Goal: Transaction & Acquisition: Purchase product/service

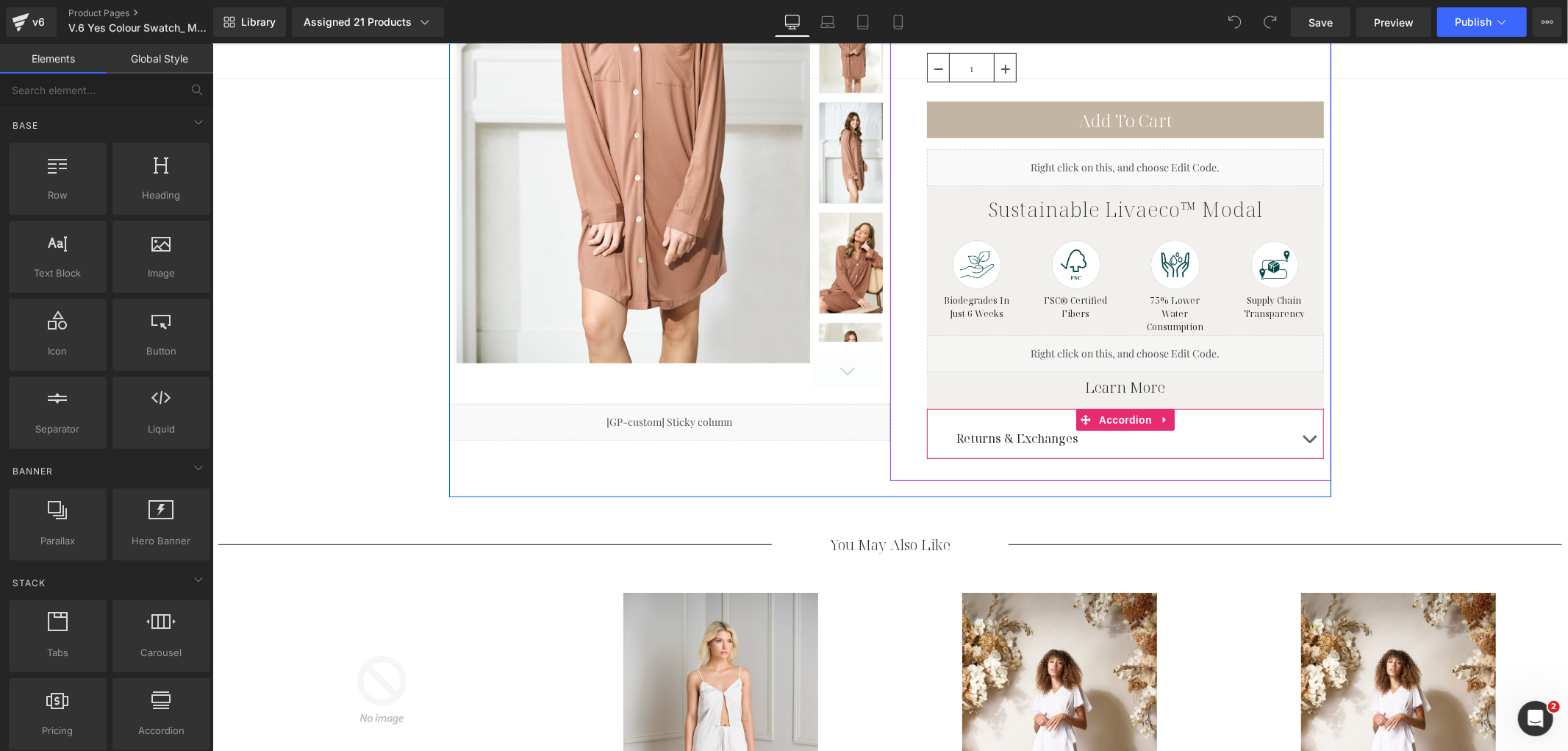
click at [1300, 434] on button "button" at bounding box center [1309, 438] width 30 height 40
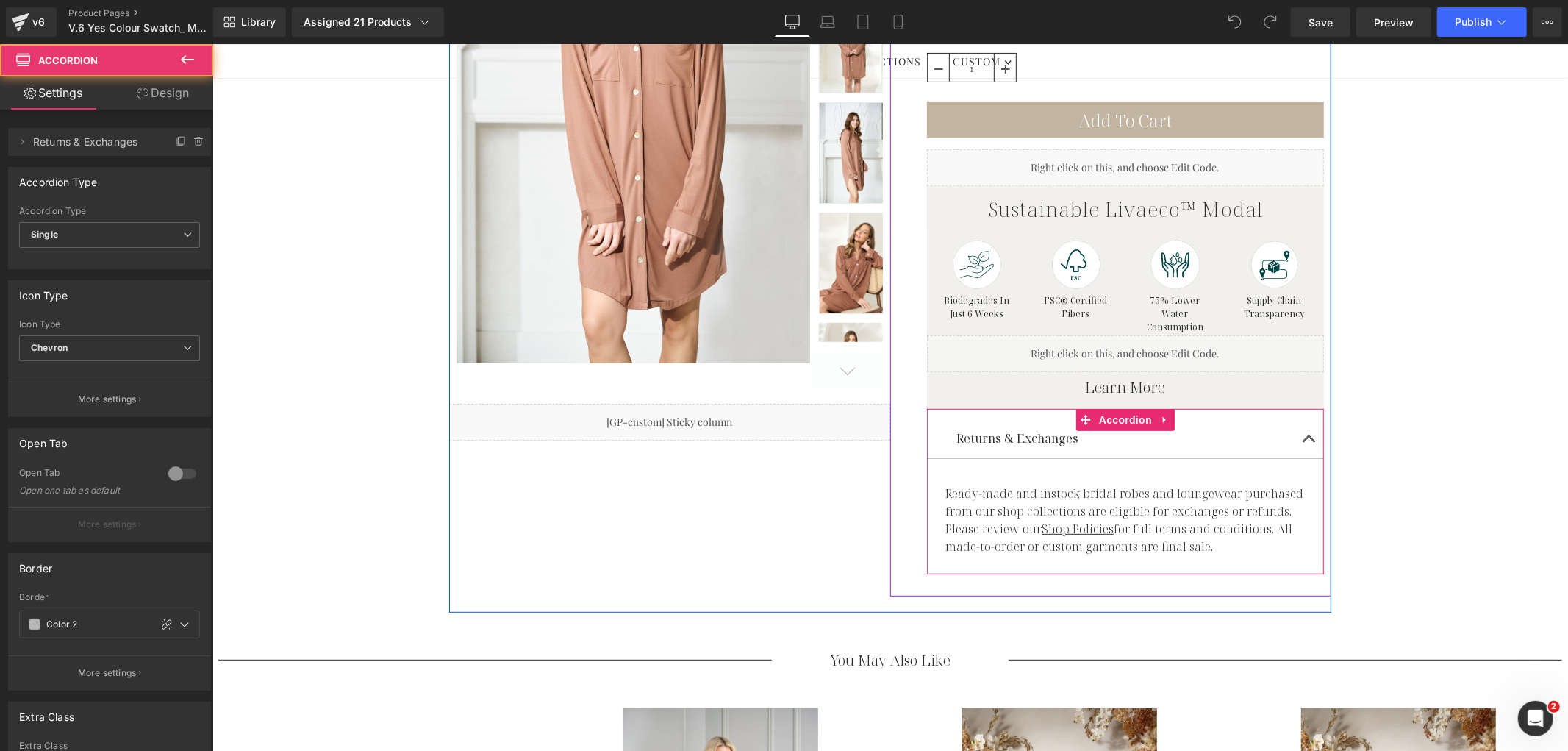
click at [1306, 430] on button "button" at bounding box center [1309, 438] width 30 height 40
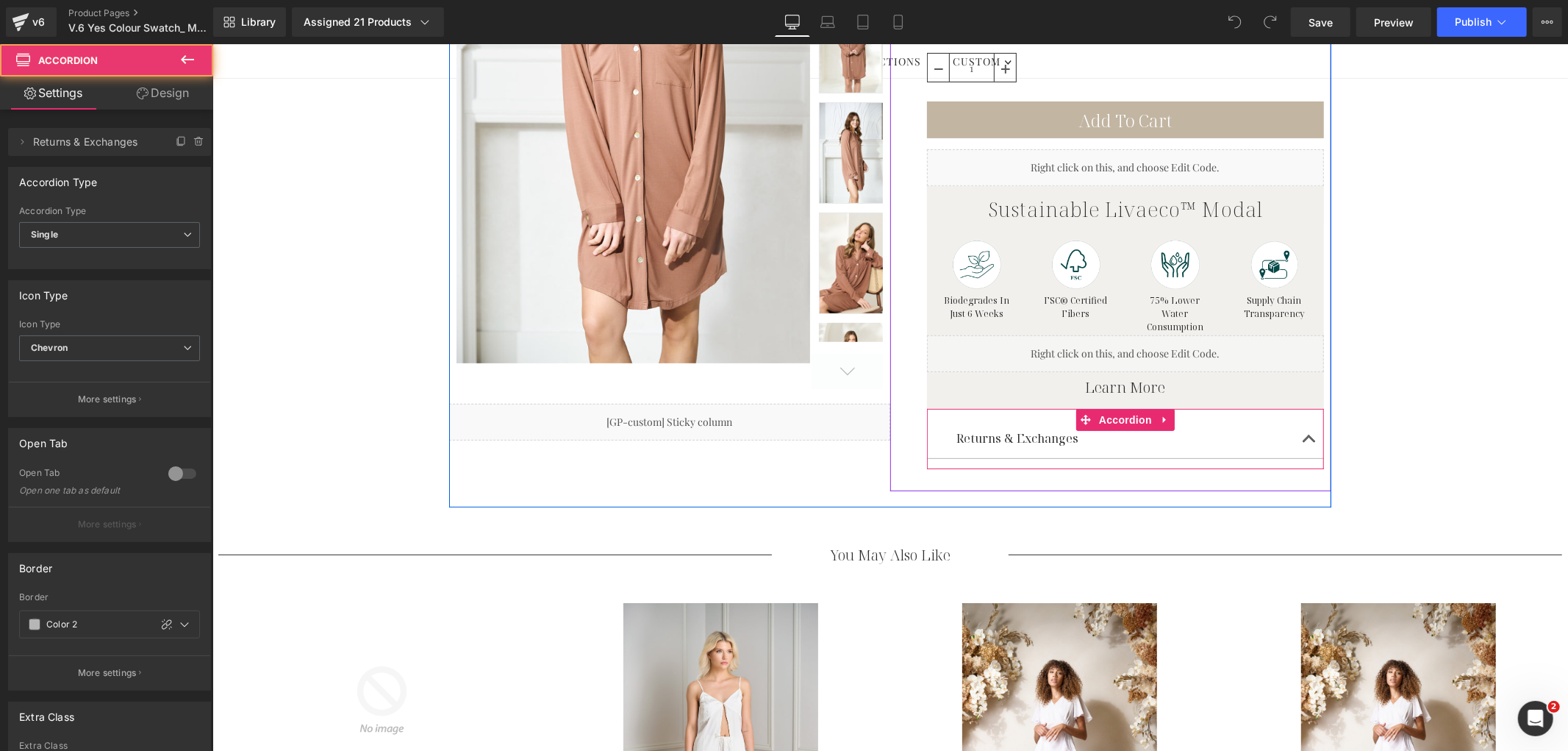
click at [1307, 429] on button "button" at bounding box center [1309, 438] width 30 height 40
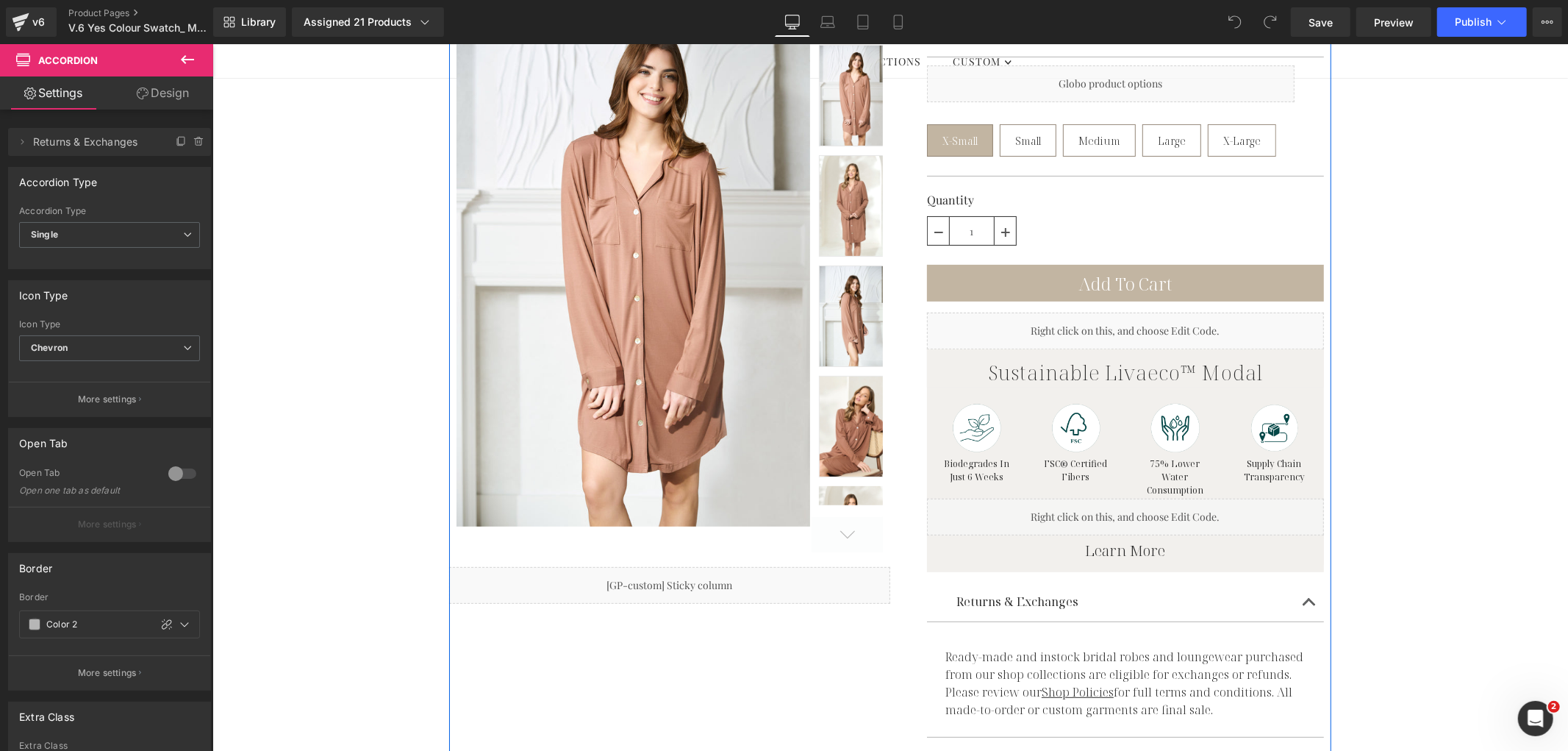
scroll to position [408, 0]
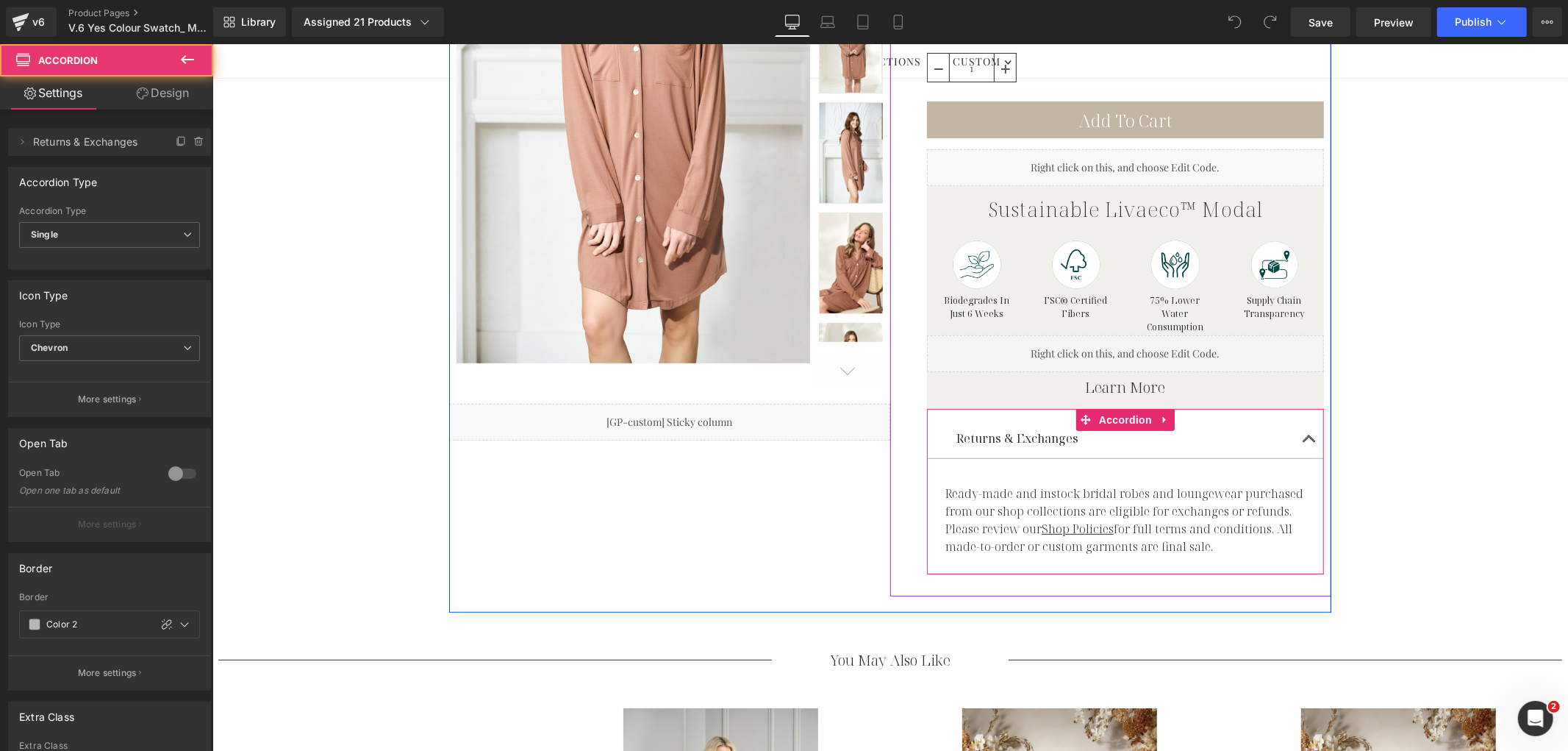
click at [1309, 442] on span "button" at bounding box center [1309, 442] width 0 height 0
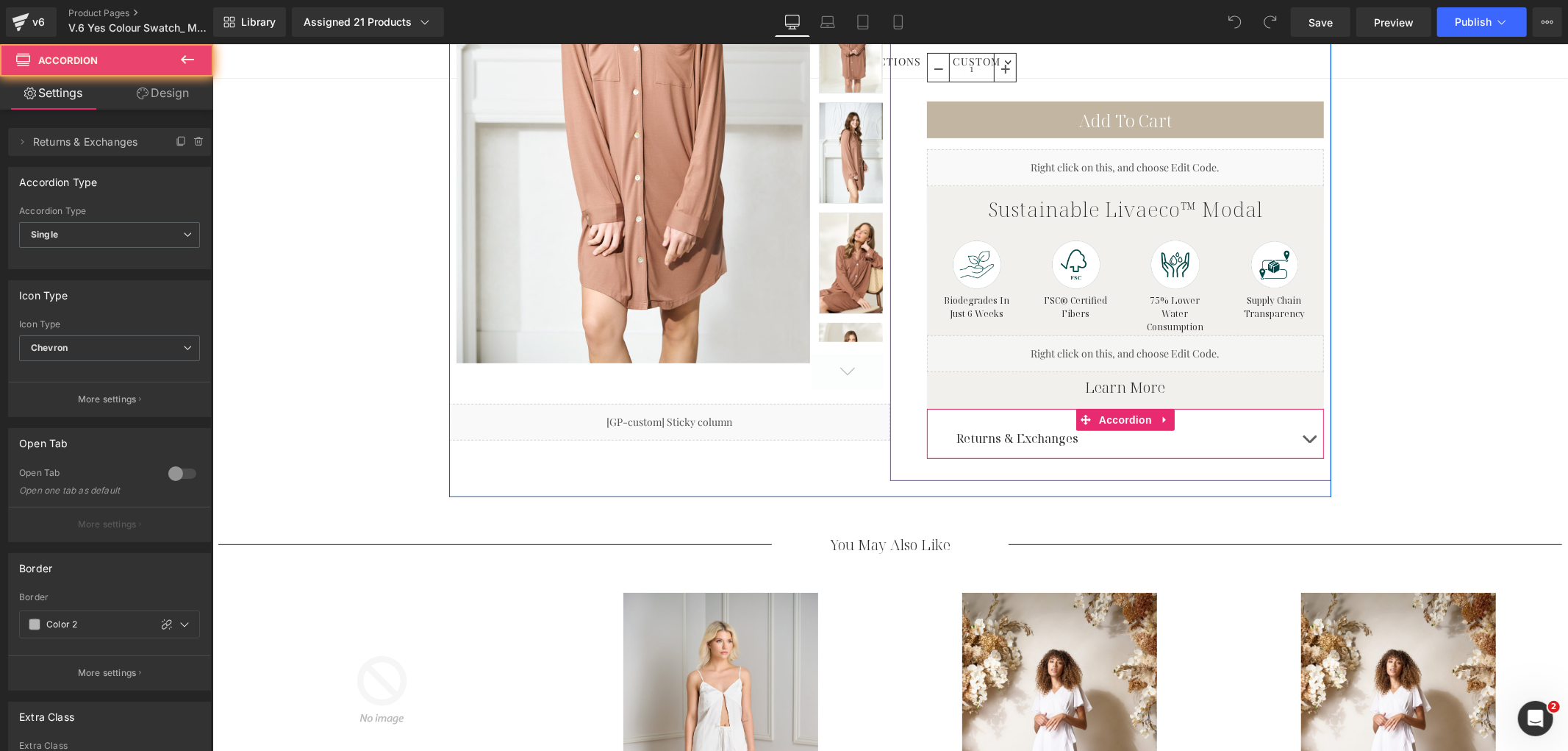
click at [1298, 437] on button "button" at bounding box center [1309, 438] width 30 height 40
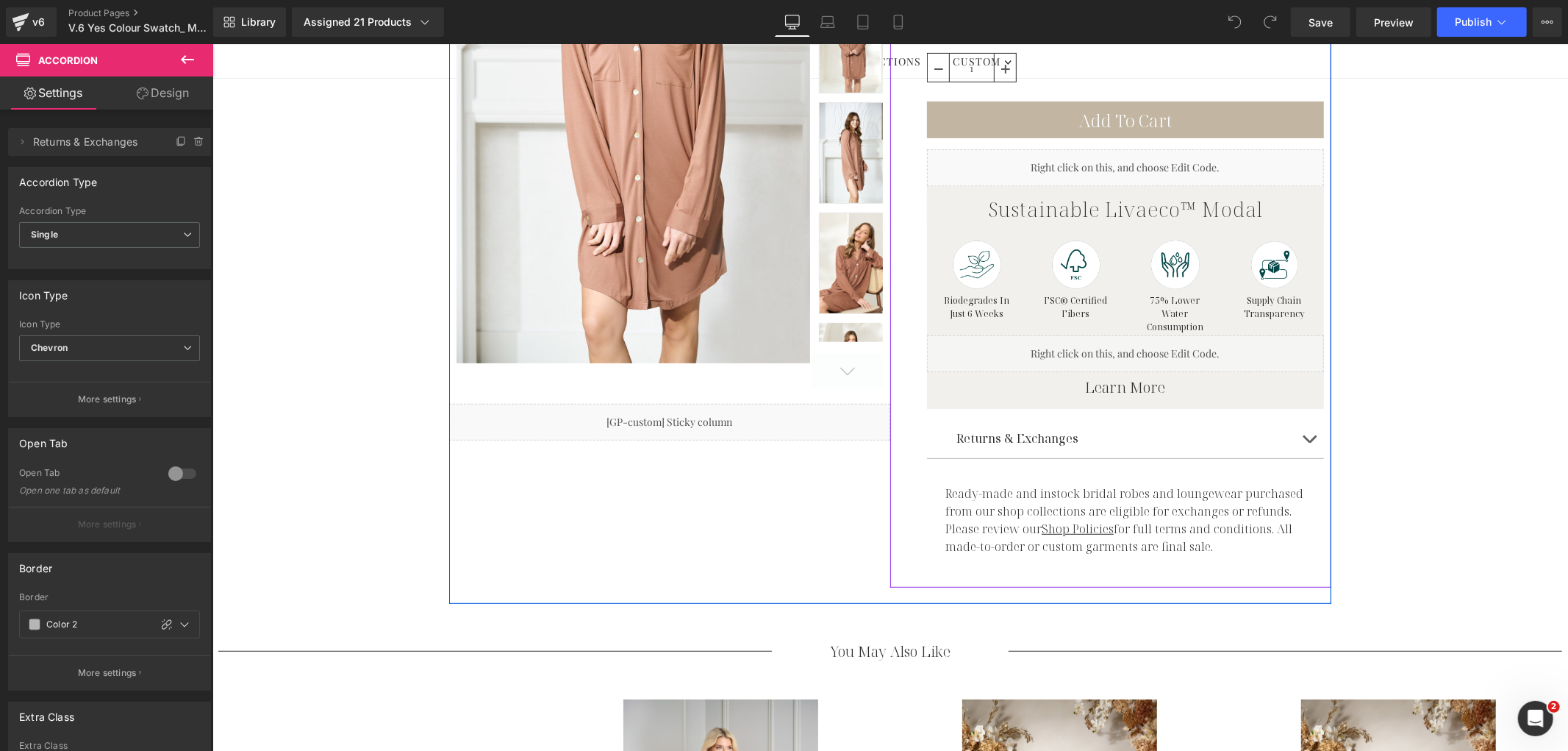
click at [1176, 348] on div "Liquid" at bounding box center [1125, 353] width 397 height 37
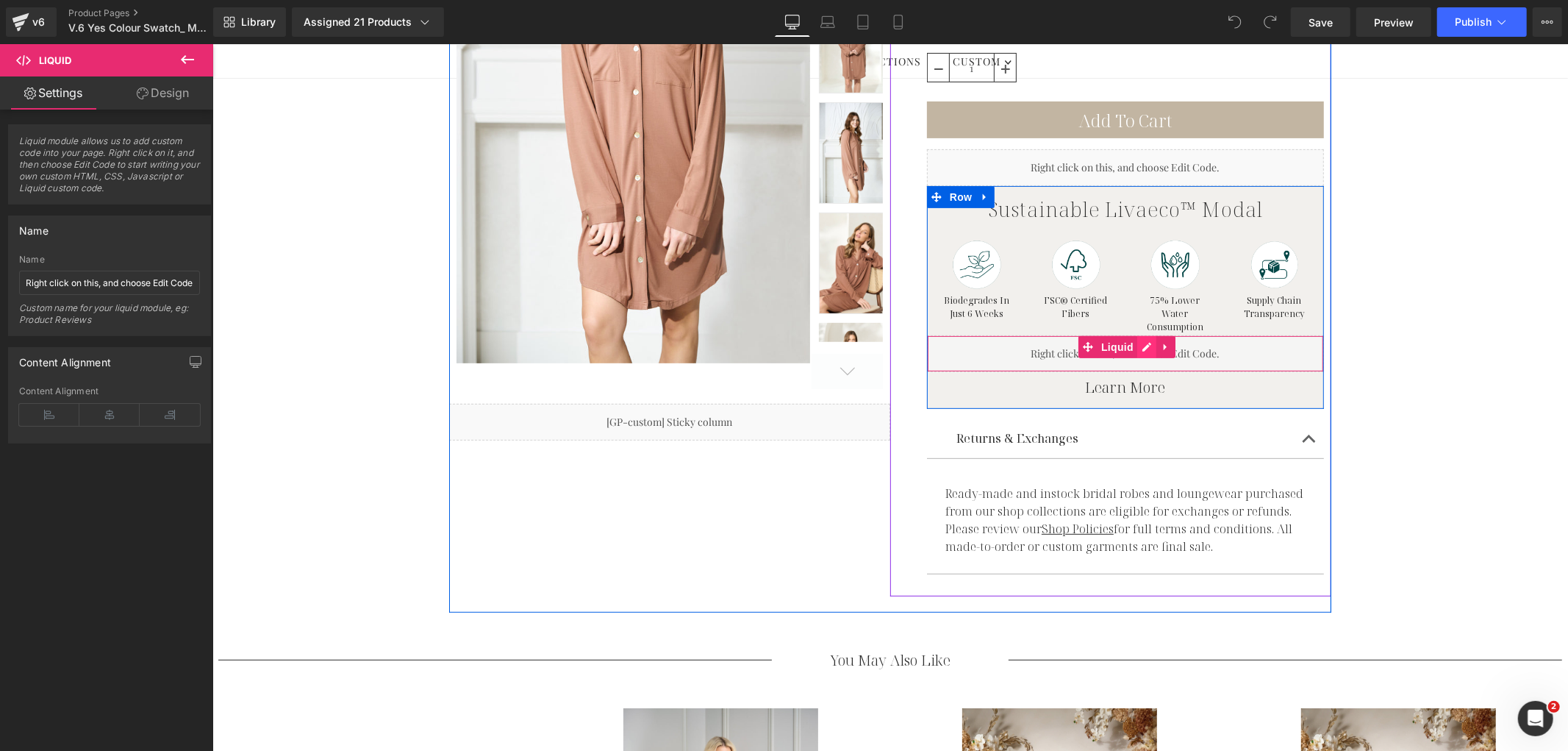
click at [1148, 347] on div "Liquid" at bounding box center [1125, 353] width 397 height 37
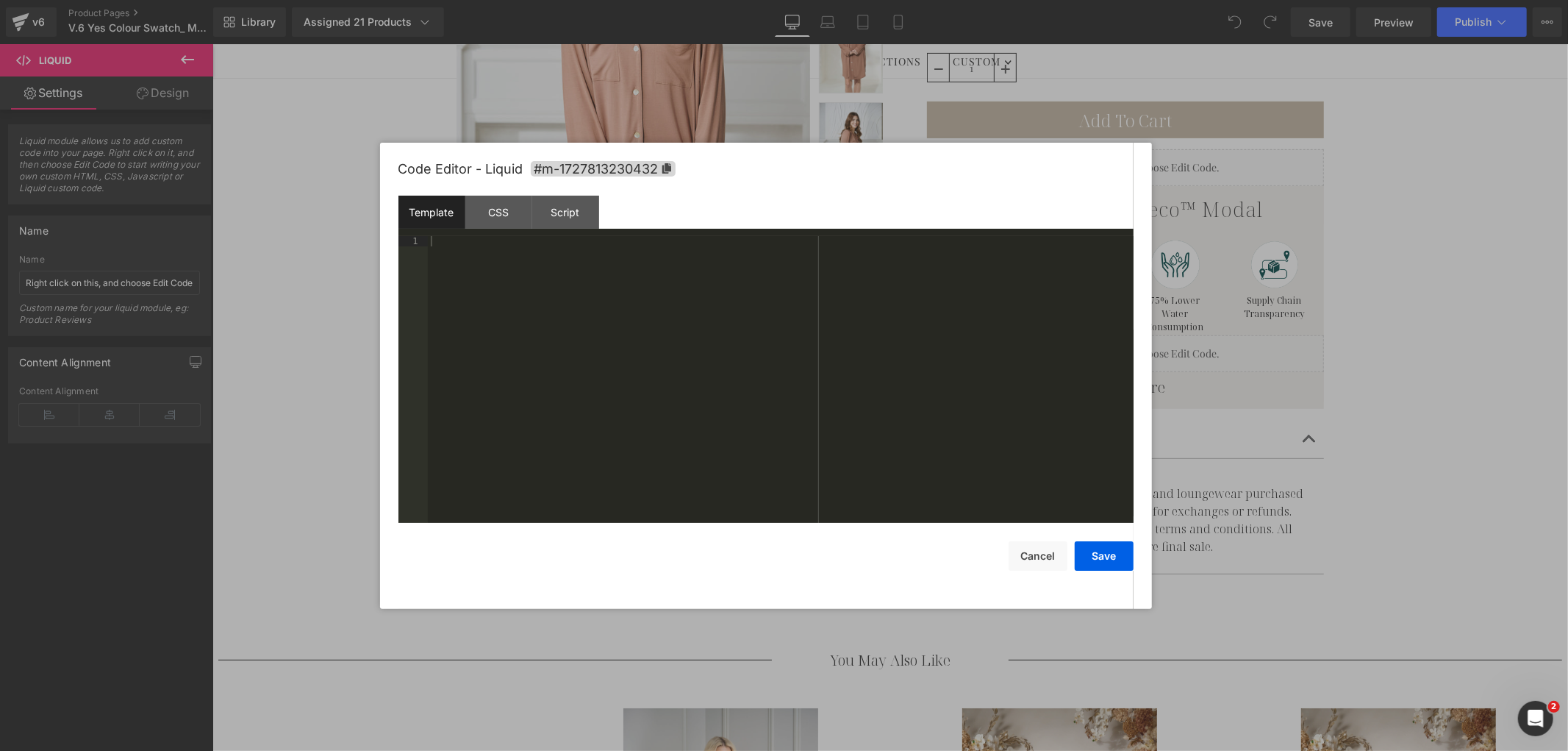
click at [1162, 294] on div at bounding box center [784, 375] width 1568 height 751
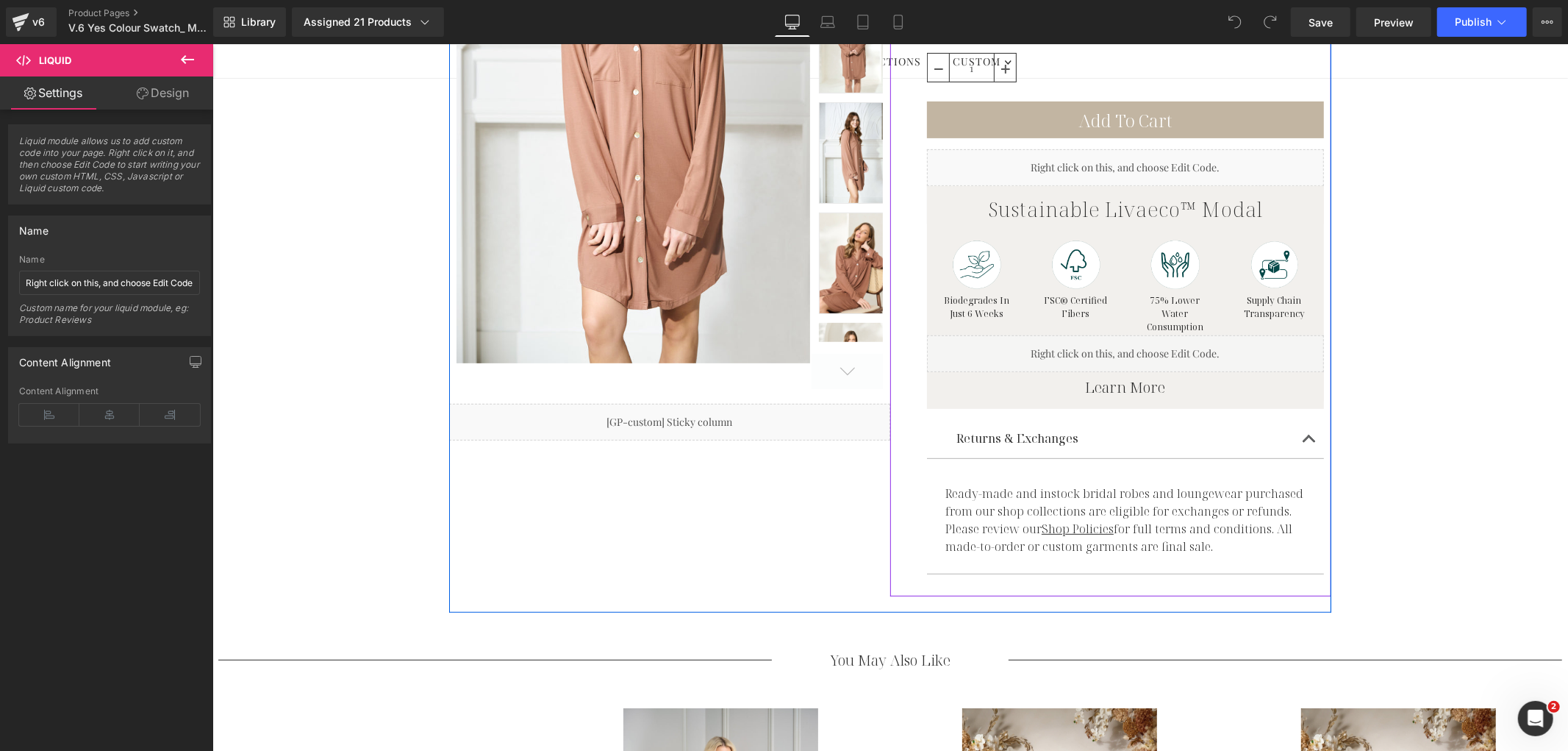
click at [1112, 168] on span "Liquid" at bounding box center [1117, 160] width 32 height 18
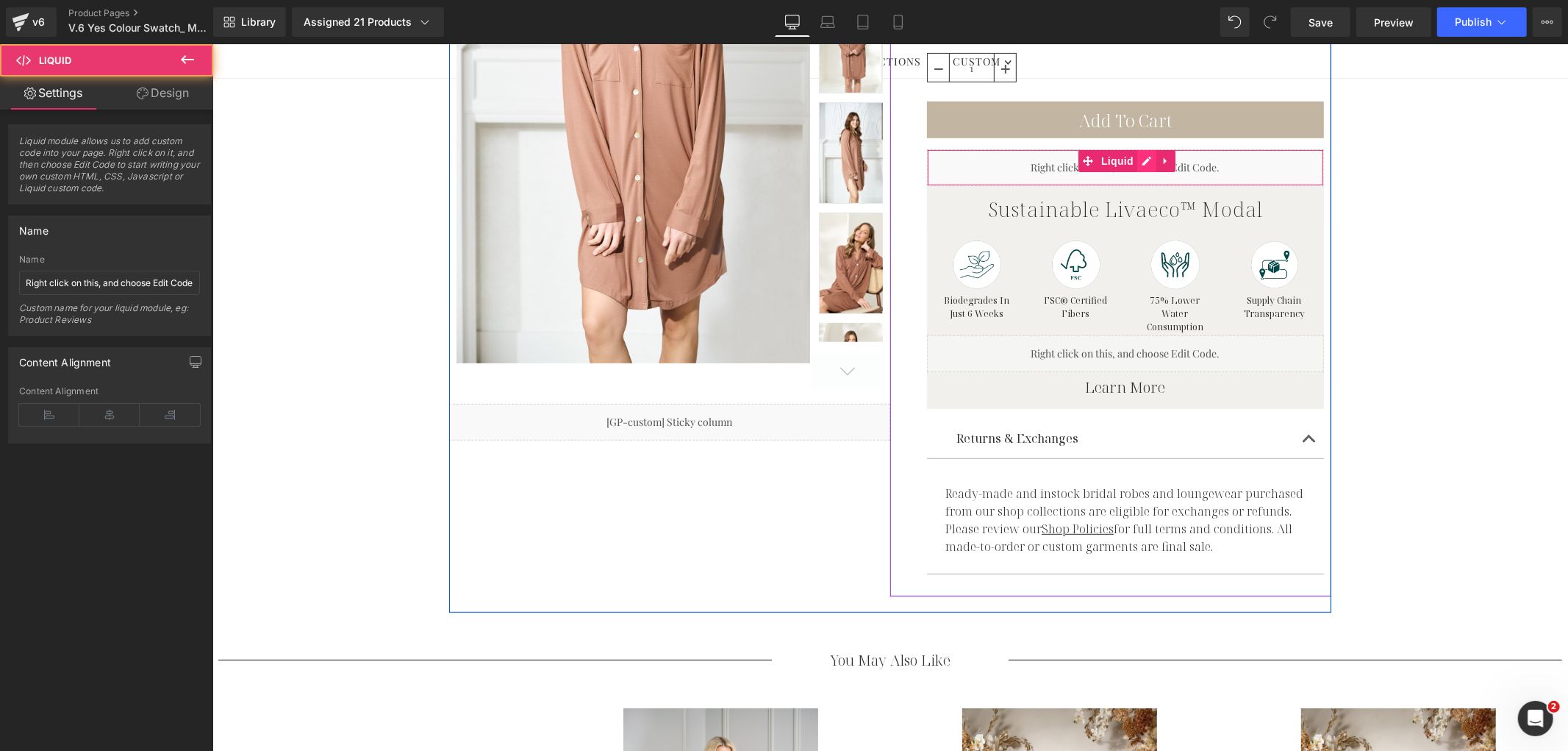
click at [1139, 162] on div "Liquid" at bounding box center [1125, 167] width 397 height 37
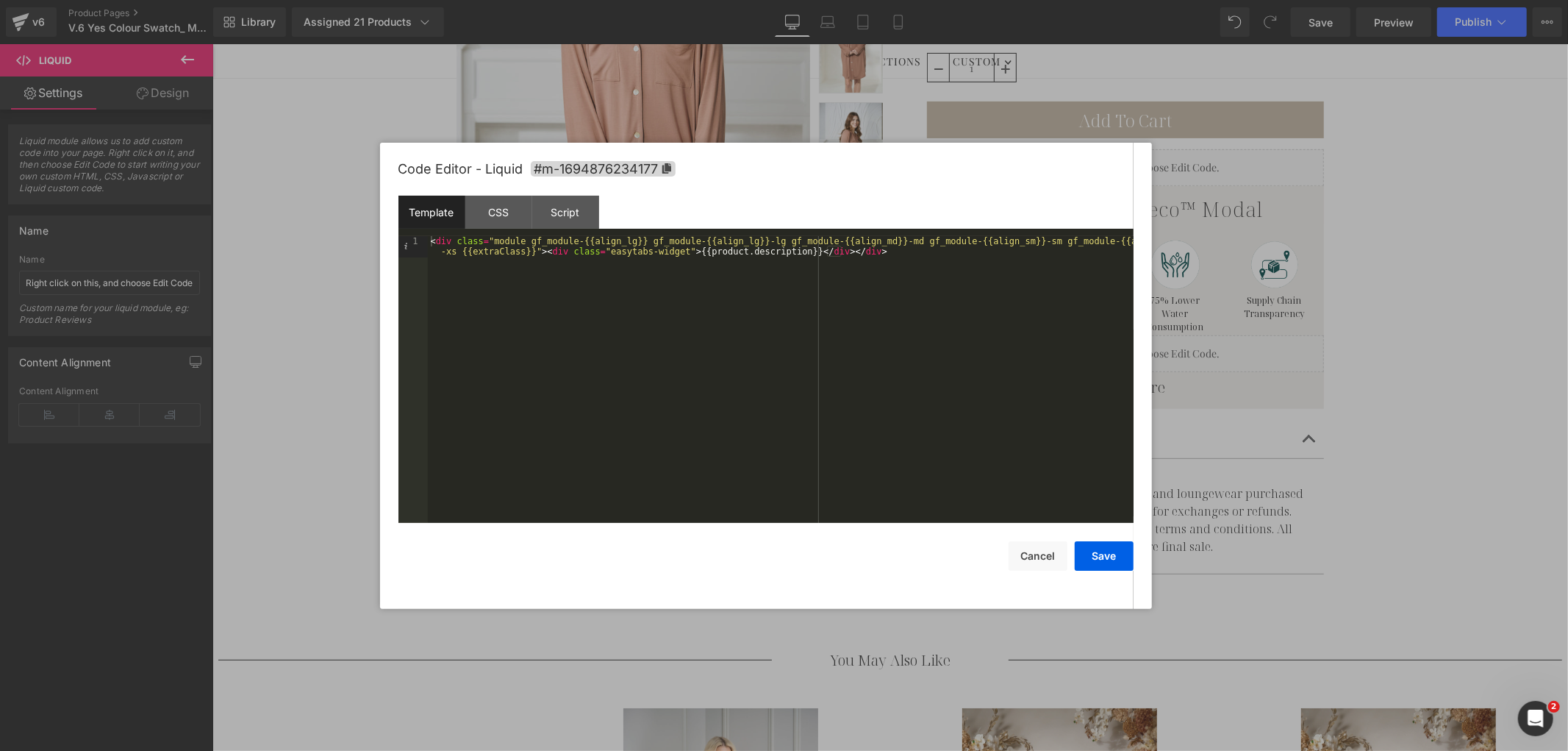
click at [1359, 202] on div at bounding box center [784, 375] width 1568 height 751
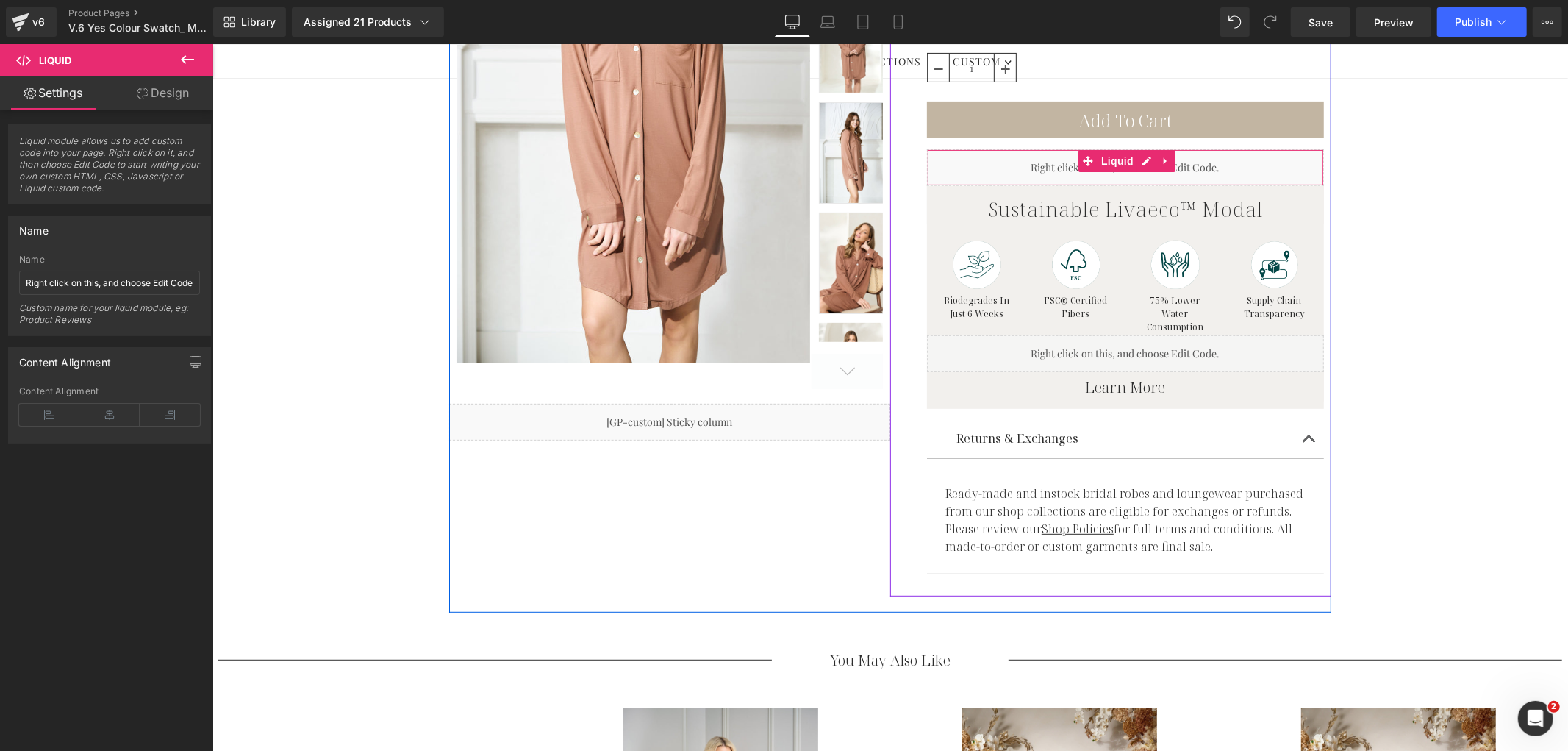
click at [1071, 213] on h1 "Sustainable Livaeco™ Modal" at bounding box center [1125, 208] width 397 height 31
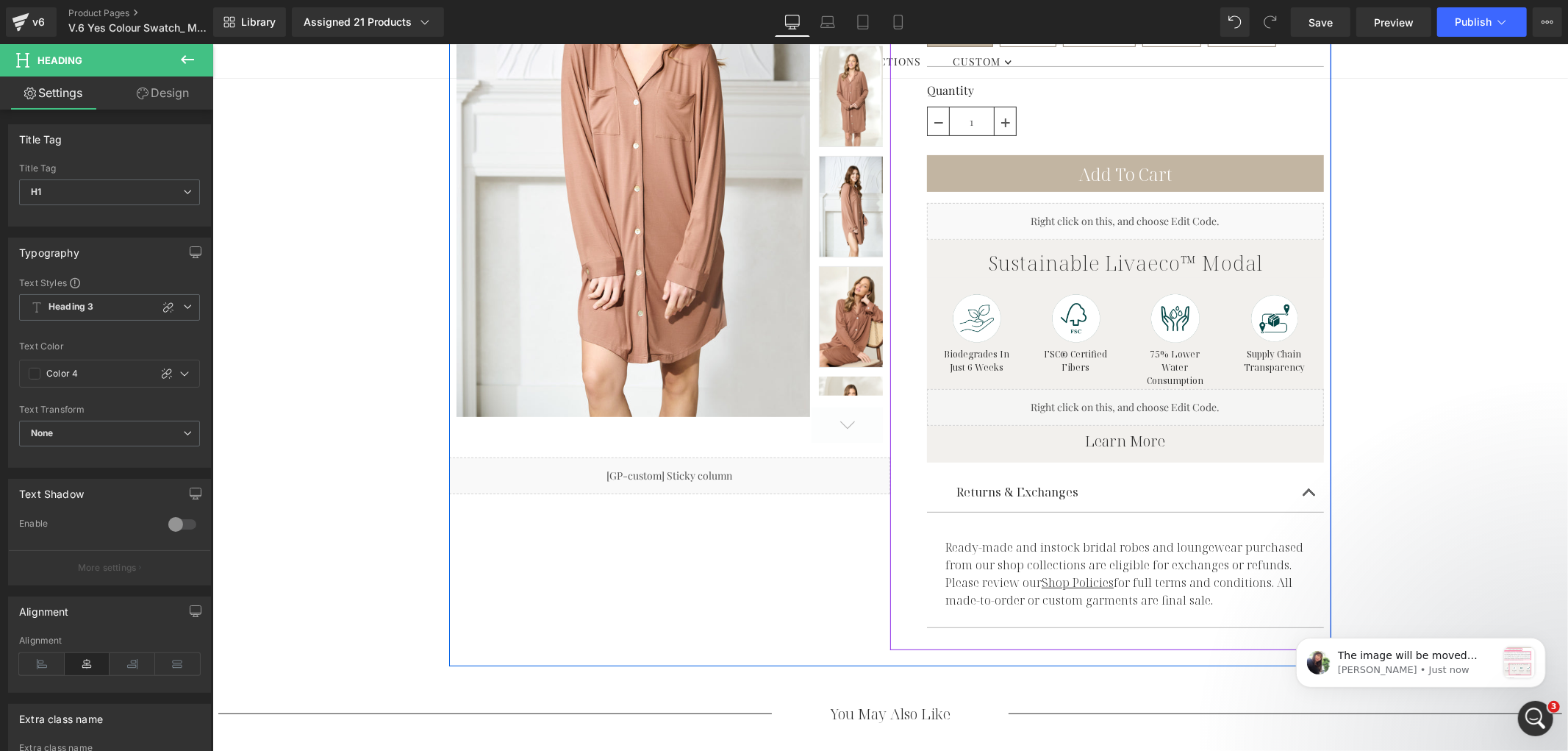
scroll to position [327, 0]
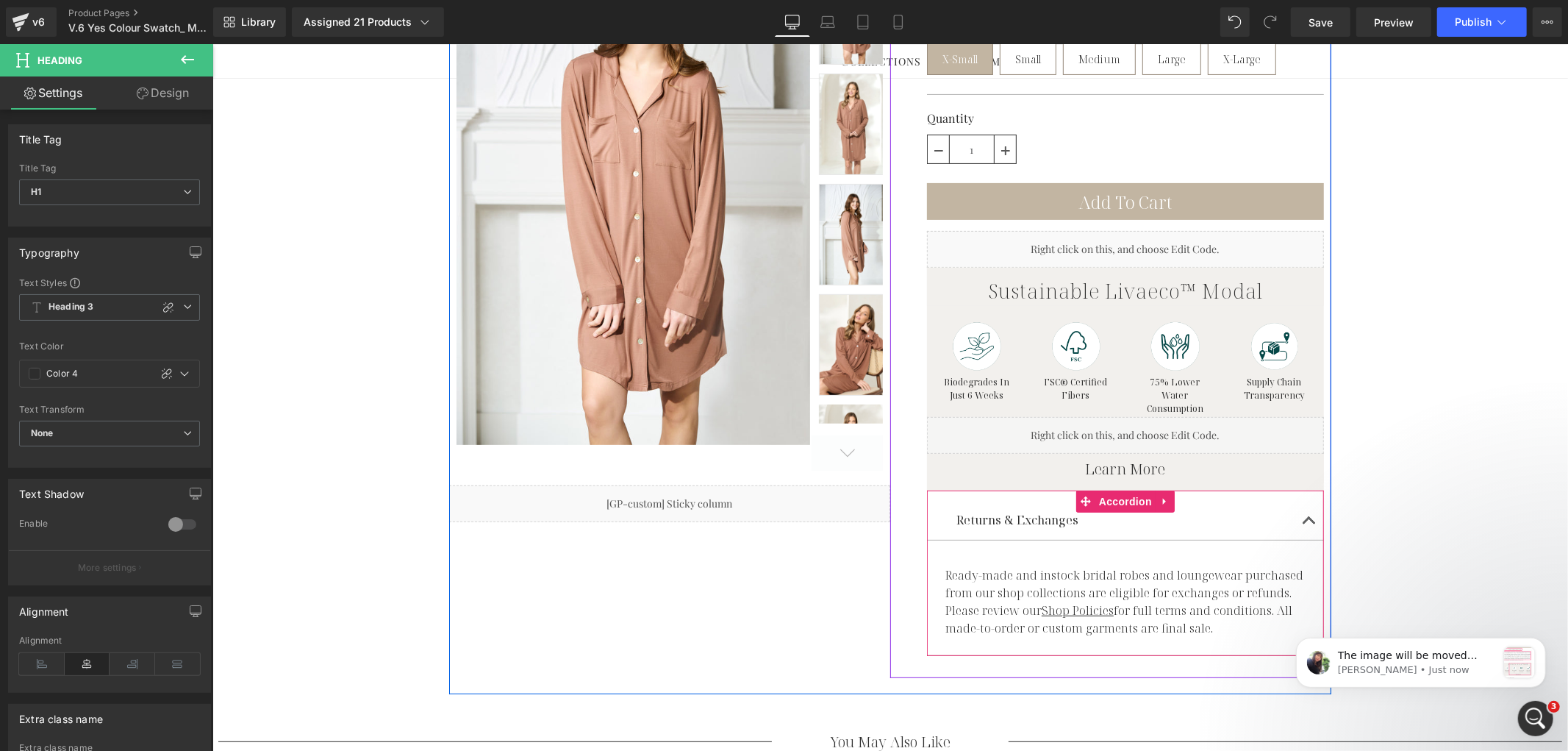
click at [1309, 523] on span "button" at bounding box center [1309, 523] width 0 height 0
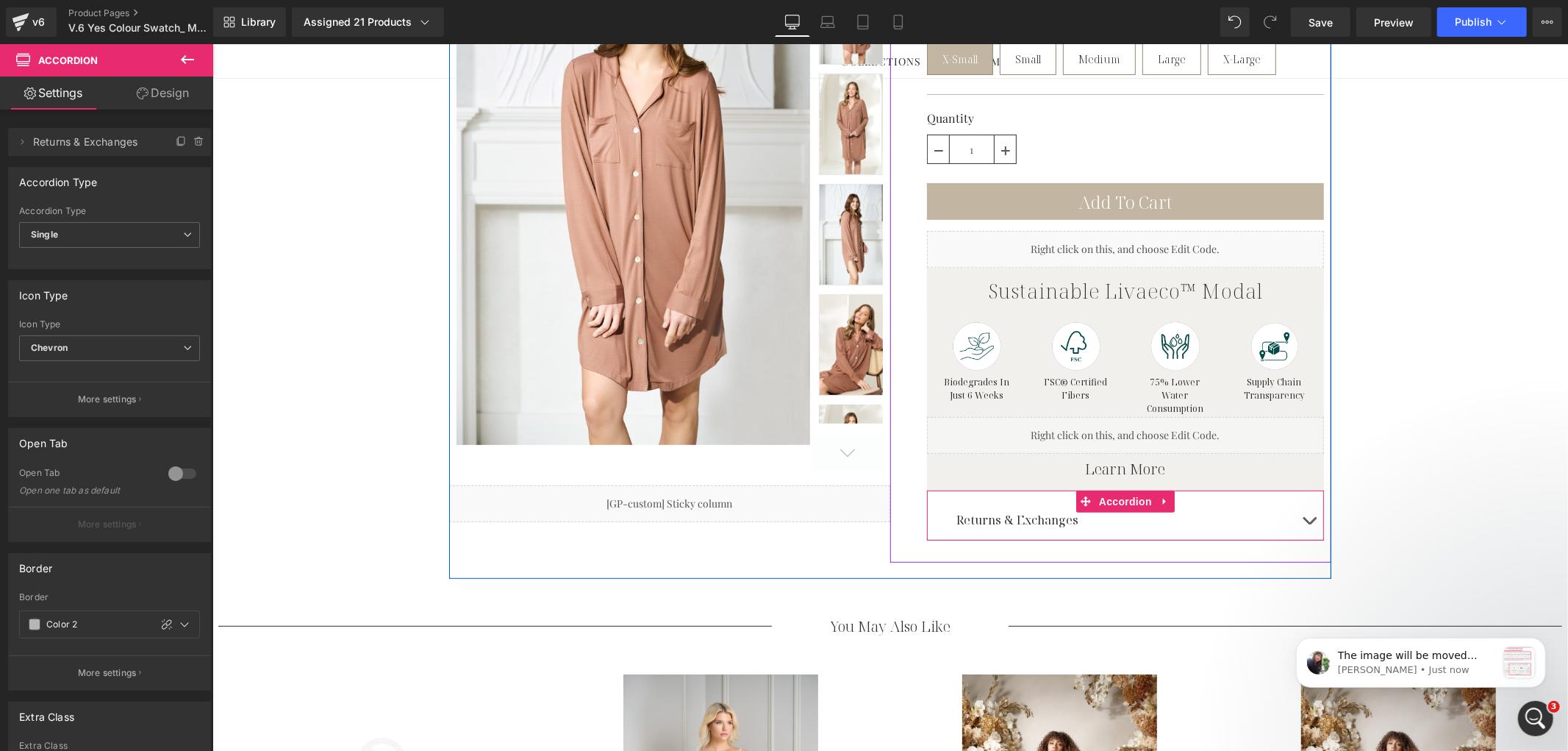
click at [1298, 518] on button "button" at bounding box center [1309, 520] width 30 height 40
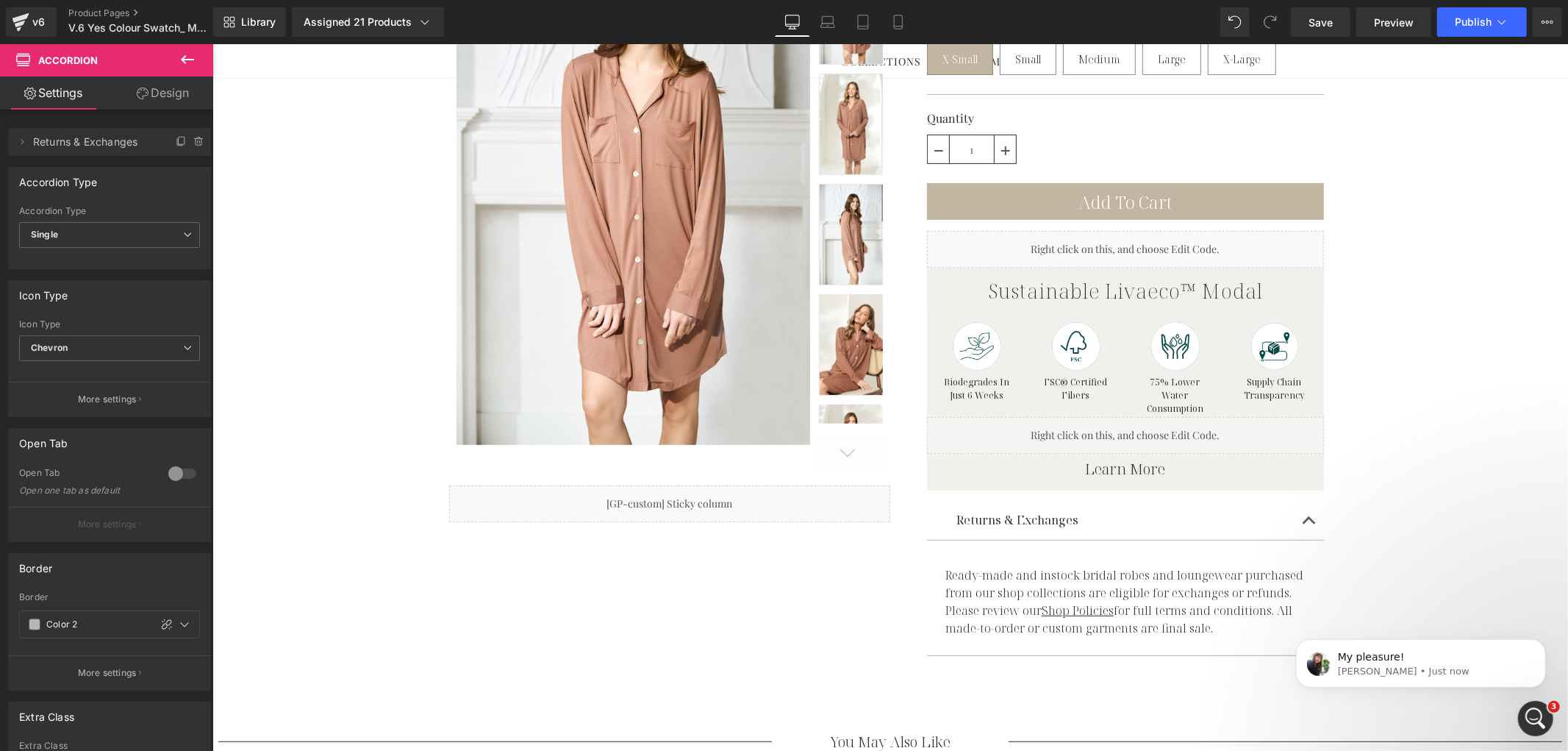
scroll to position [0, 0]
